Goal: Task Accomplishment & Management: Manage account settings

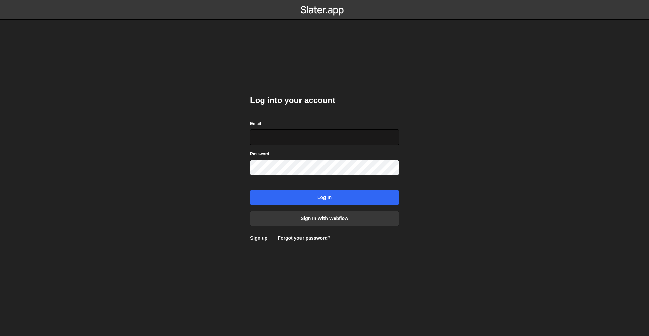
click at [329, 135] on input "Email" at bounding box center [324, 137] width 149 height 16
drag, startPoint x: 398, startPoint y: 181, endPoint x: 404, endPoint y: 174, distance: 9.2
click at [399, 181] on div "Log into your account Email Password Log in Sign in with Webflow Sign up Forgot…" at bounding box center [324, 168] width 169 height 336
click at [365, 133] on input "Email" at bounding box center [324, 137] width 149 height 16
click at [359, 147] on form "Email Password Log in" at bounding box center [324, 162] width 149 height 85
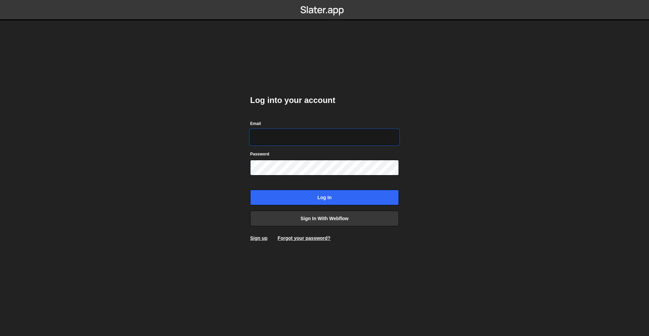
click at [362, 139] on input "Email" at bounding box center [324, 137] width 149 height 16
type input "A.vakili75@gmail.com"
click at [250, 189] on input "Log in" at bounding box center [324, 197] width 149 height 16
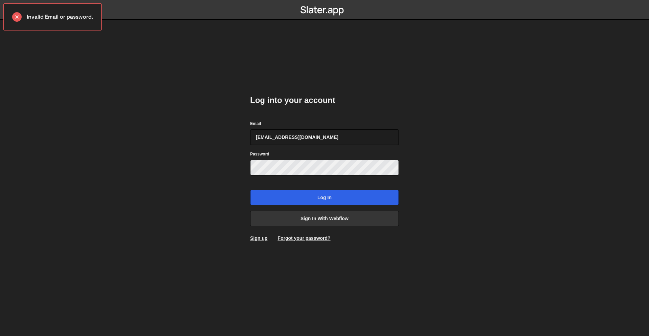
click at [429, 5] on nav at bounding box center [324, 10] width 649 height 20
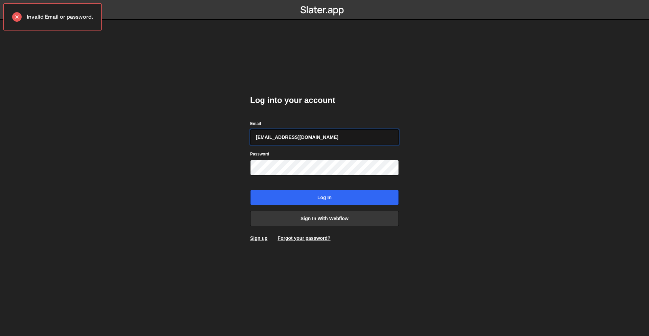
click at [358, 144] on input "A.vakili75@gmail.com" at bounding box center [324, 137] width 149 height 16
click at [350, 134] on input "A.vakili75@gmail.com" at bounding box center [324, 137] width 149 height 16
click at [364, 139] on input "A.vakili75@gmail.com" at bounding box center [324, 137] width 149 height 16
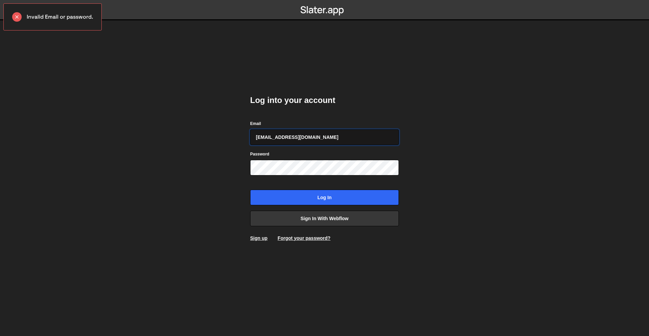
click at [364, 139] on input "A.vakili75@gmail.com" at bounding box center [324, 137] width 149 height 16
click at [290, 140] on input "amin" at bounding box center [324, 137] width 149 height 16
type input "[EMAIL_ADDRESS][PERSON_NAME][DOMAIN_NAME]"
click at [250, 189] on input "Log in" at bounding box center [324, 197] width 149 height 16
